Goal: Information Seeking & Learning: Learn about a topic

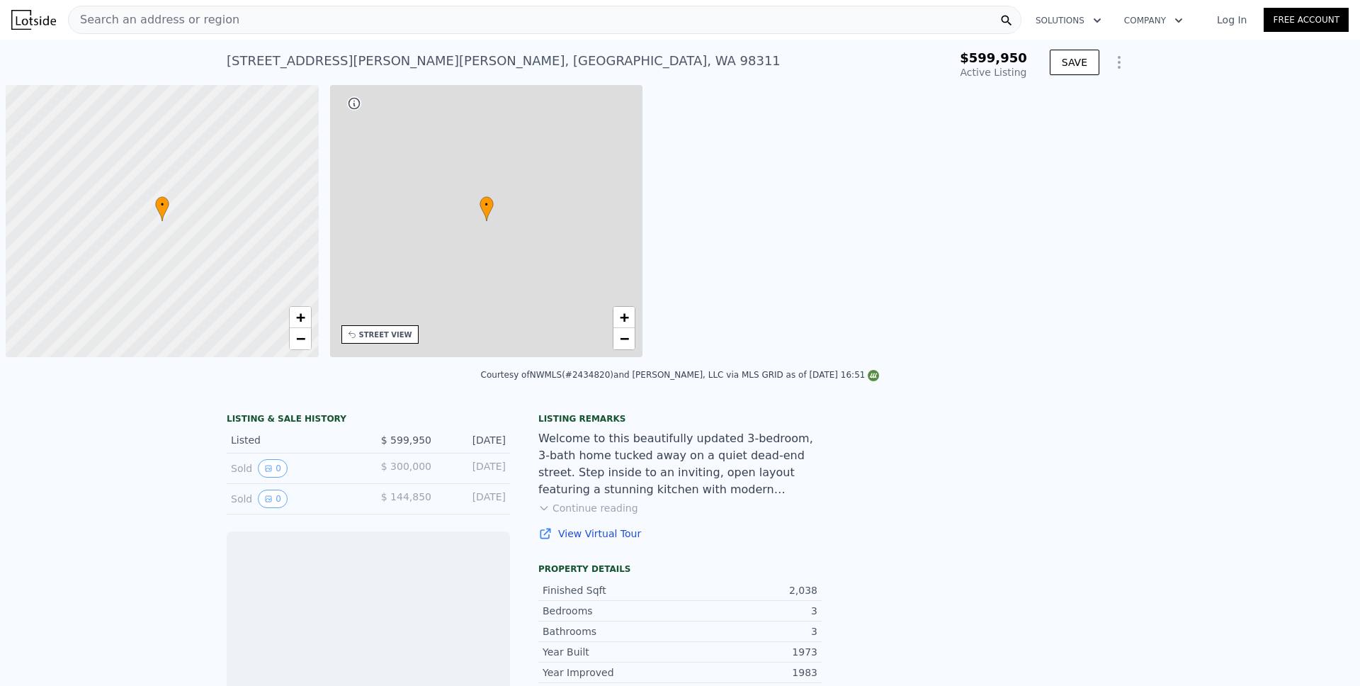
scroll to position [0, 6]
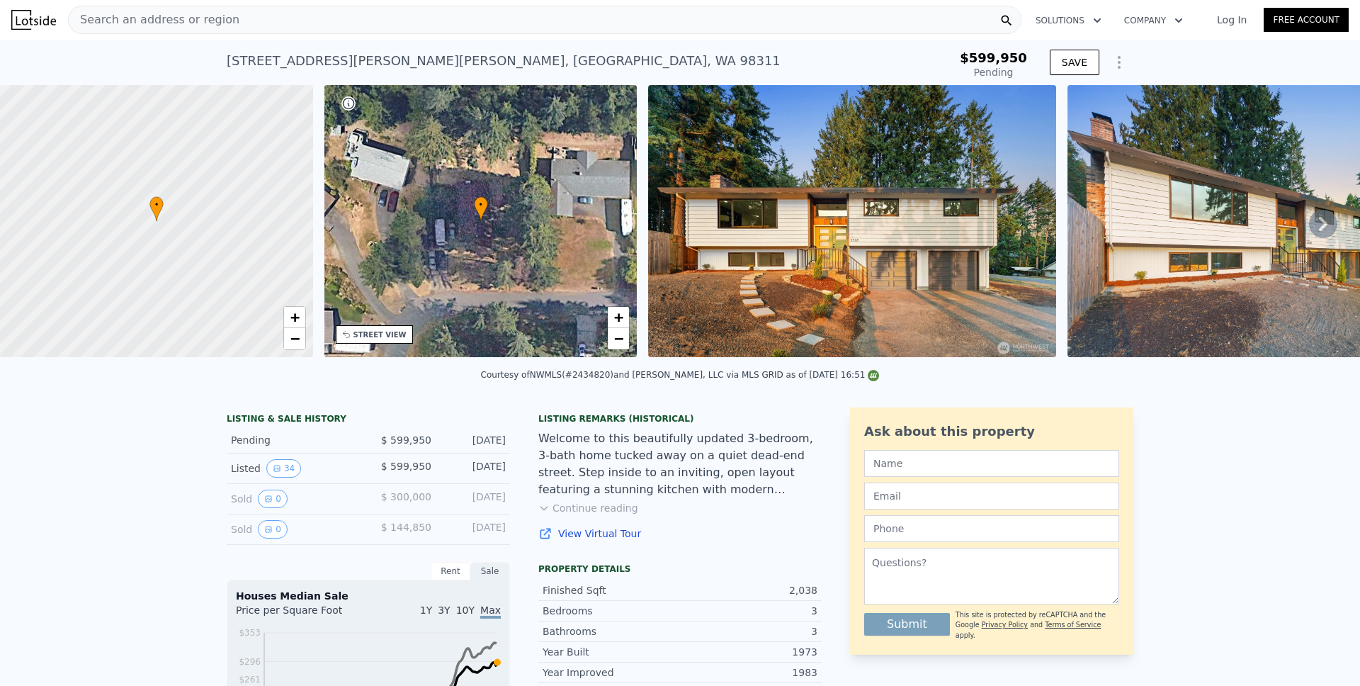
type input "$ 585,000"
type input "-$ 94,717"
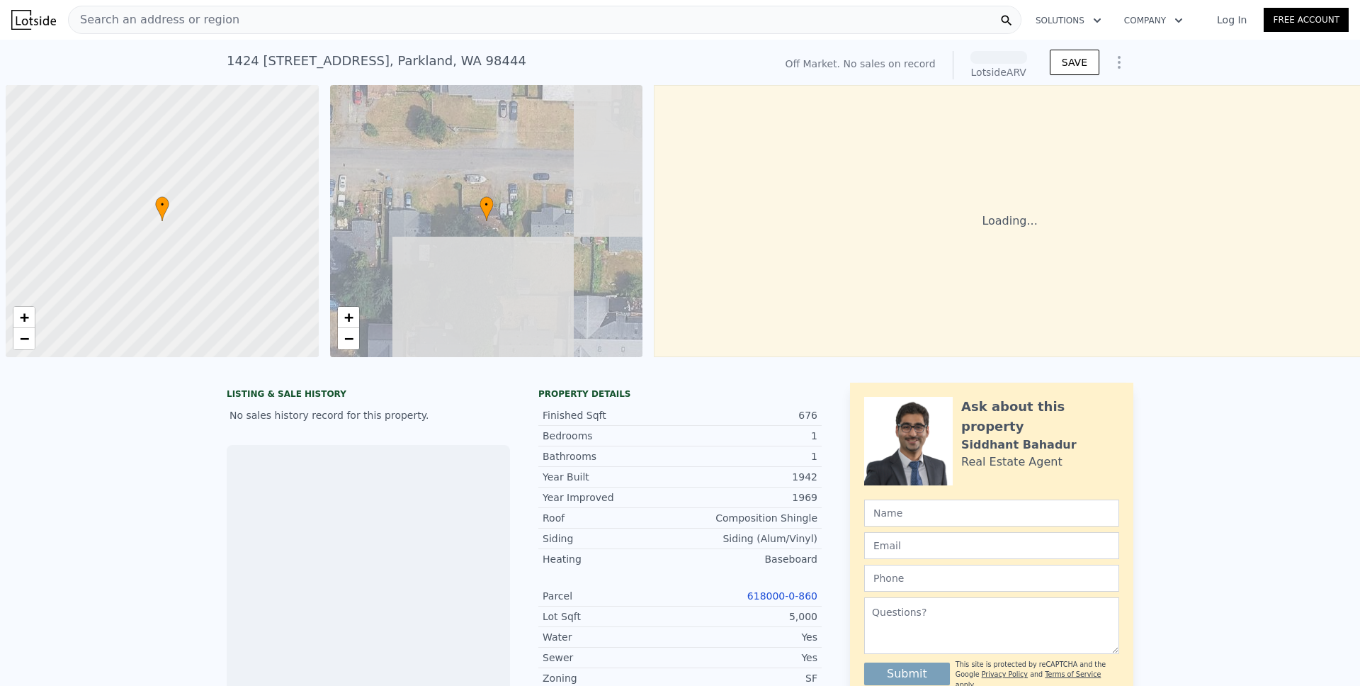
scroll to position [0, 6]
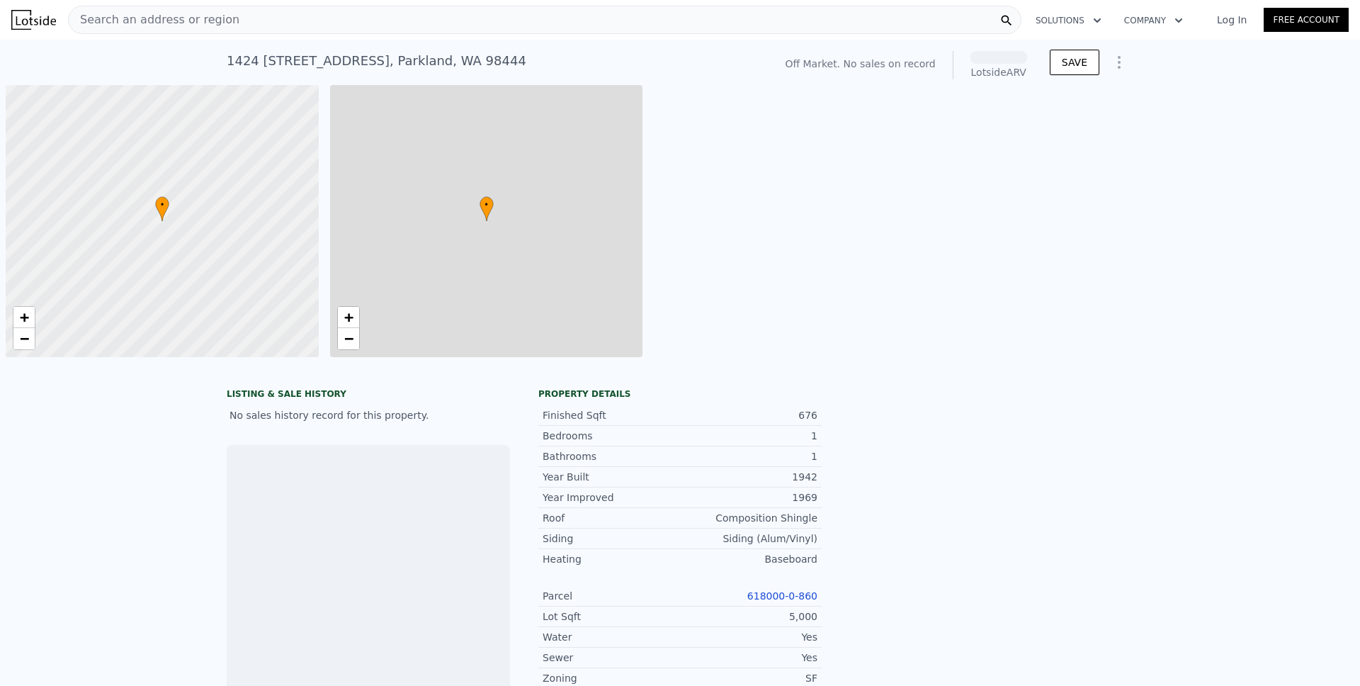
scroll to position [0, 6]
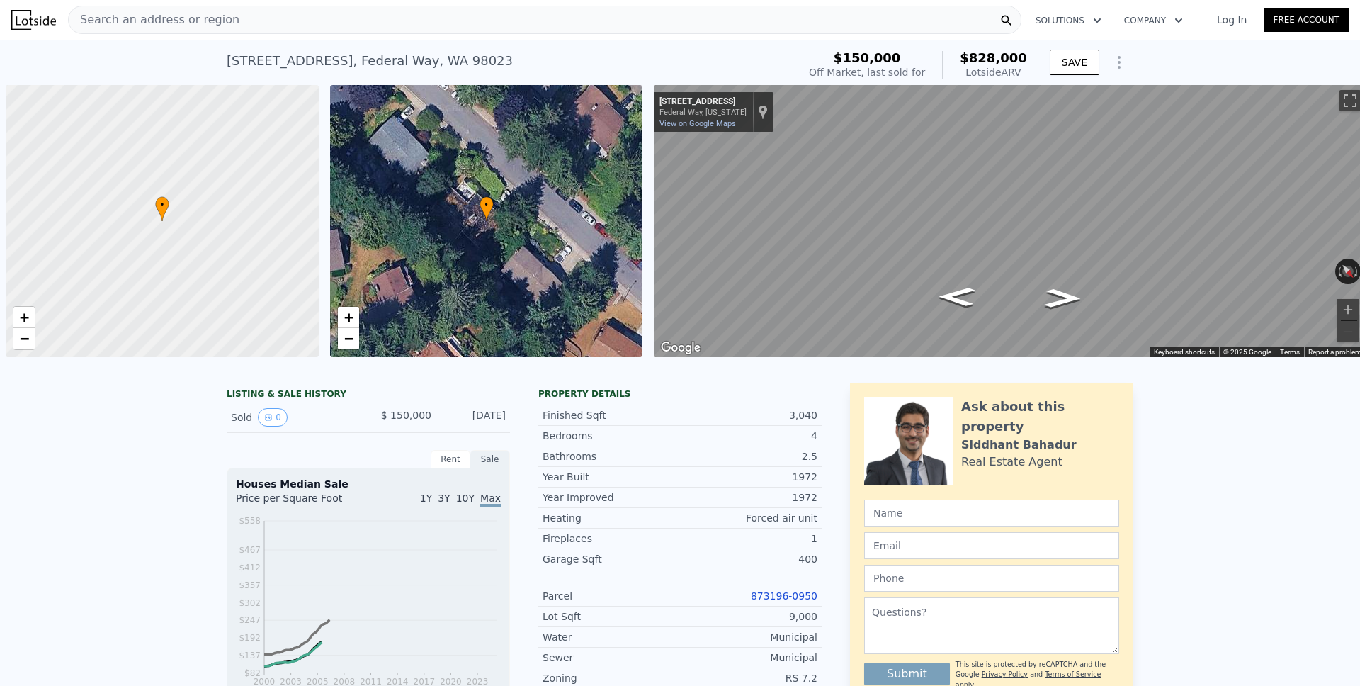
scroll to position [0, 6]
